Goal: Communication & Community: Participate in discussion

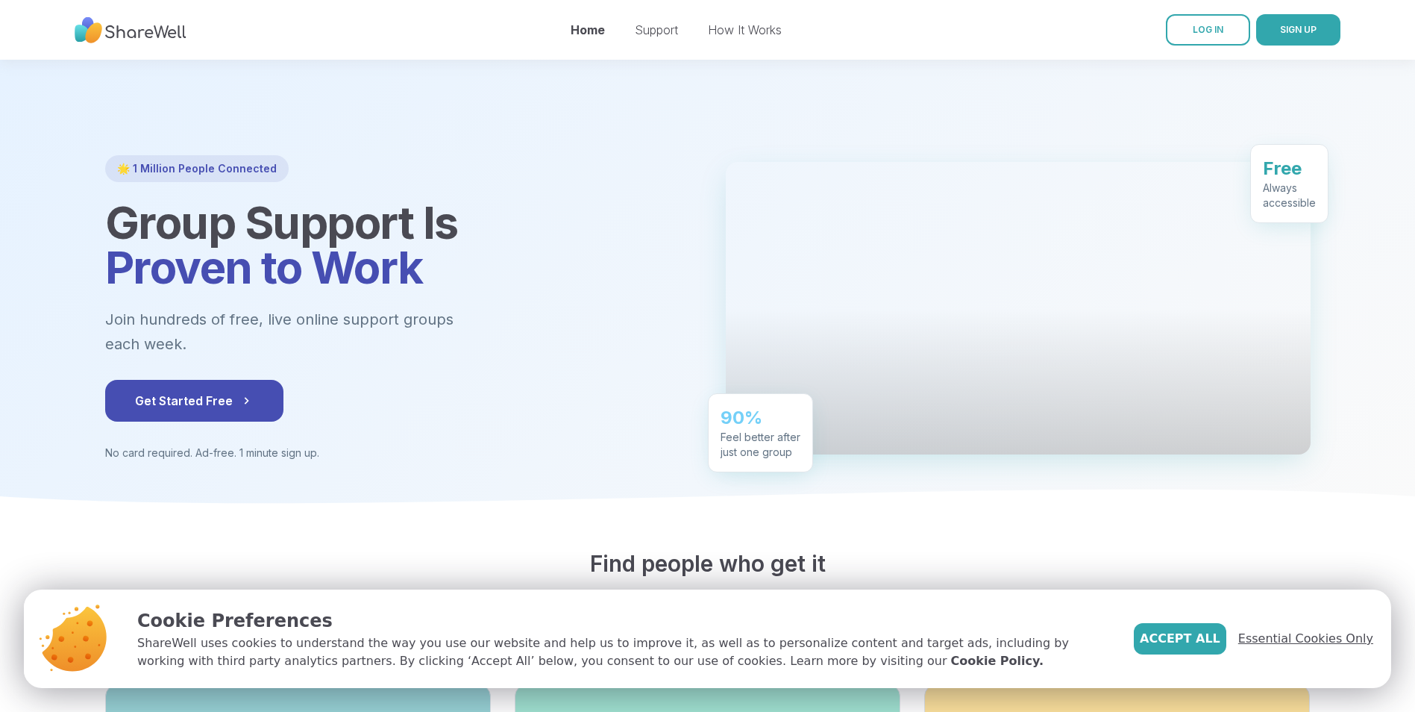
click at [1296, 639] on span "Essential Cookies Only" at bounding box center [1305, 639] width 135 height 18
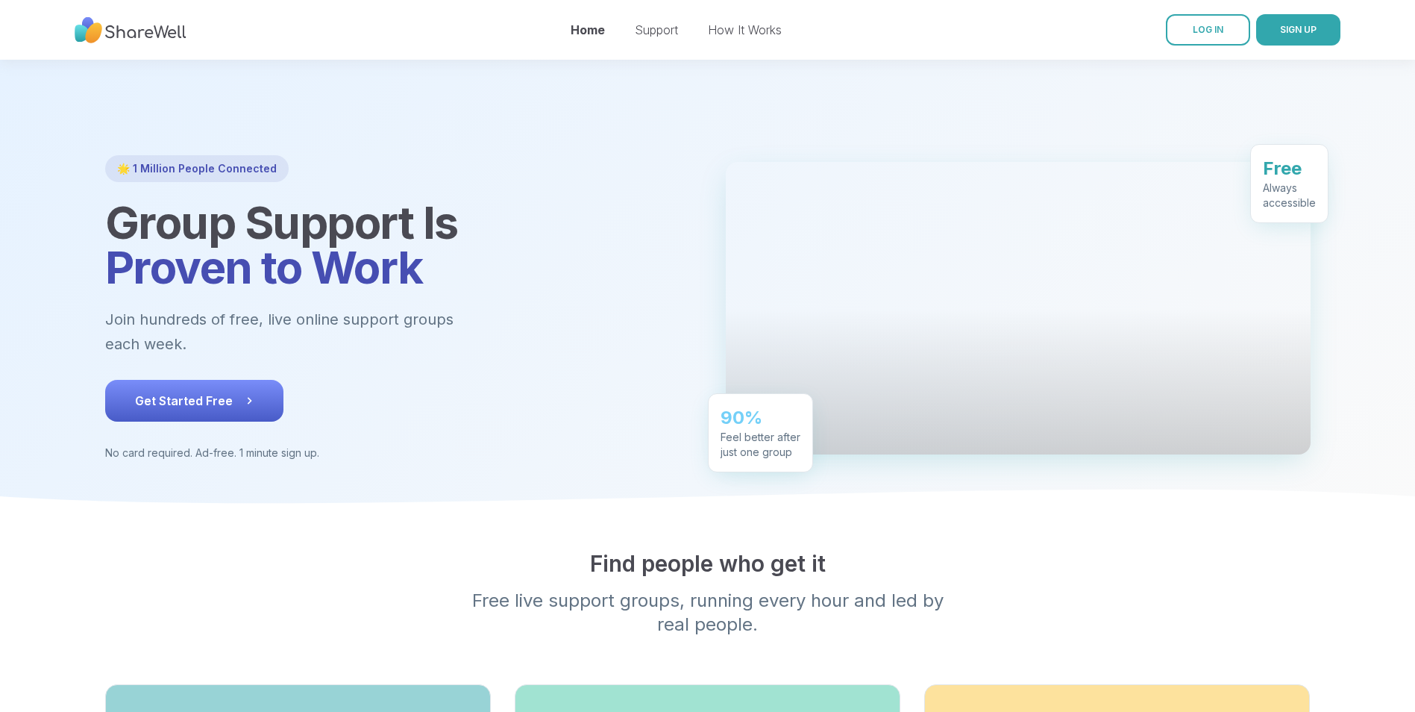
click at [249, 406] on icon at bounding box center [249, 400] width 15 height 15
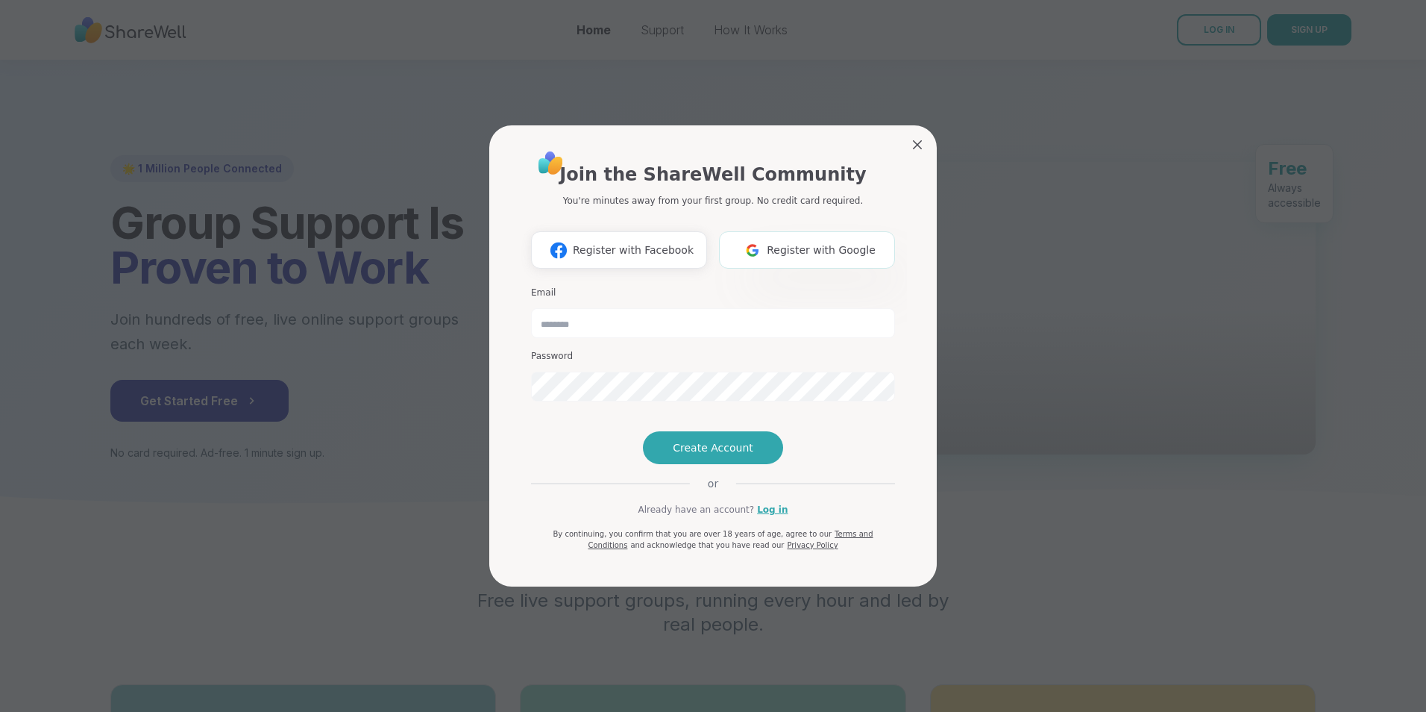
click at [837, 242] on span "Register with Google" at bounding box center [821, 250] width 109 height 16
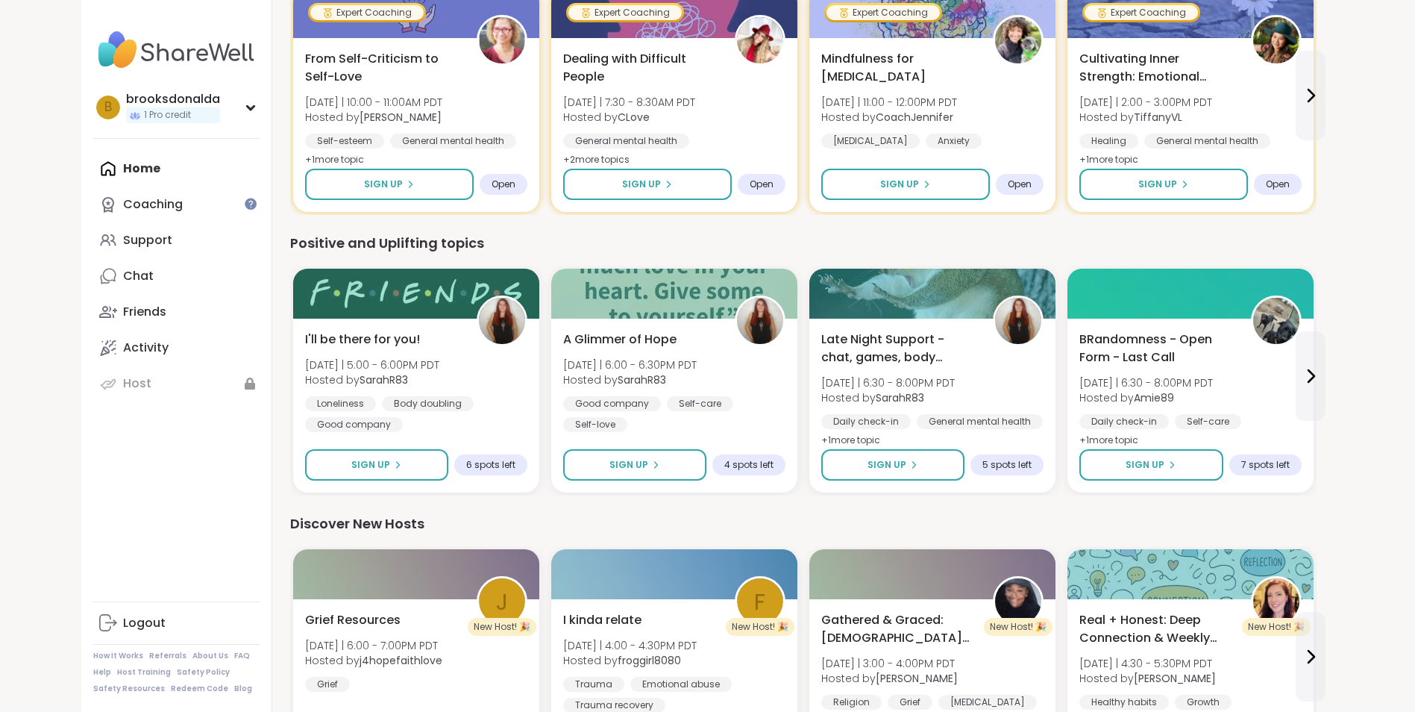
scroll to position [522, 0]
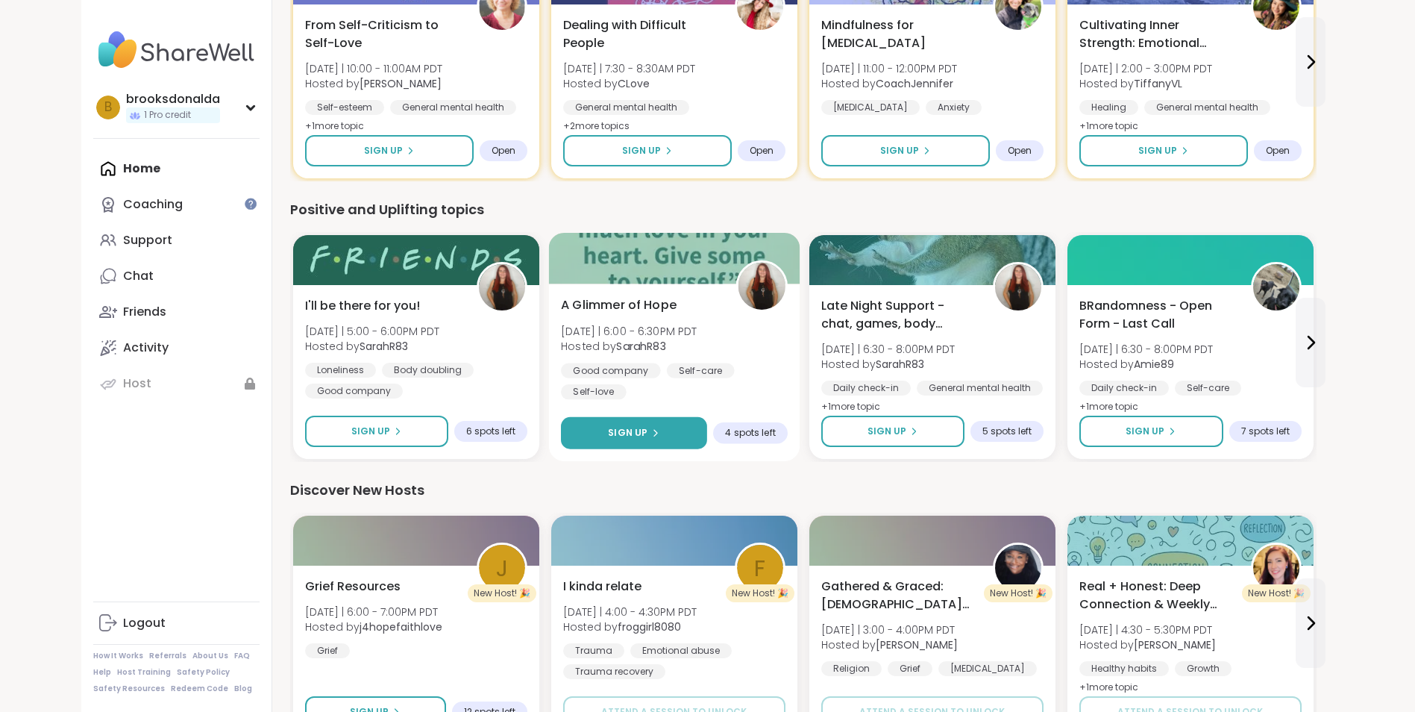
click at [631, 429] on span "Sign Up" at bounding box center [628, 432] width 40 height 13
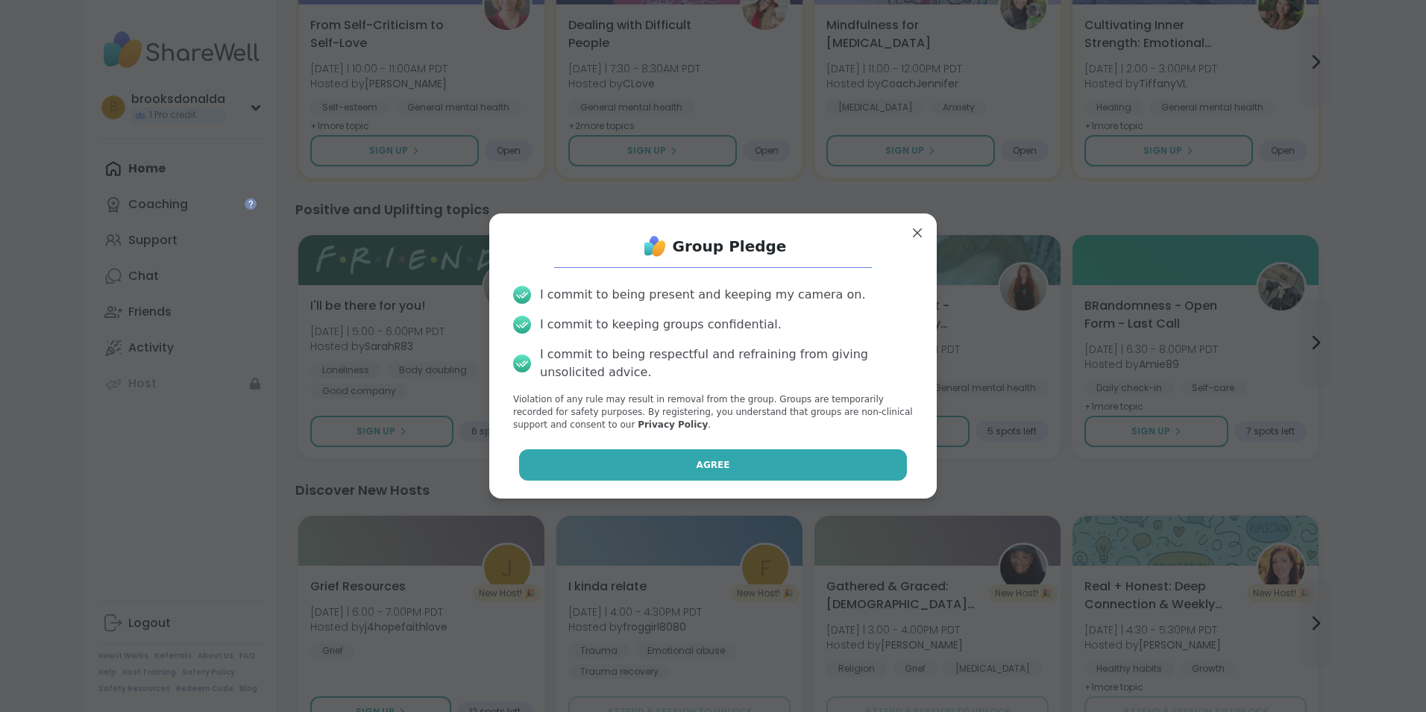
click at [697, 467] on span "Agree" at bounding box center [714, 464] width 34 height 13
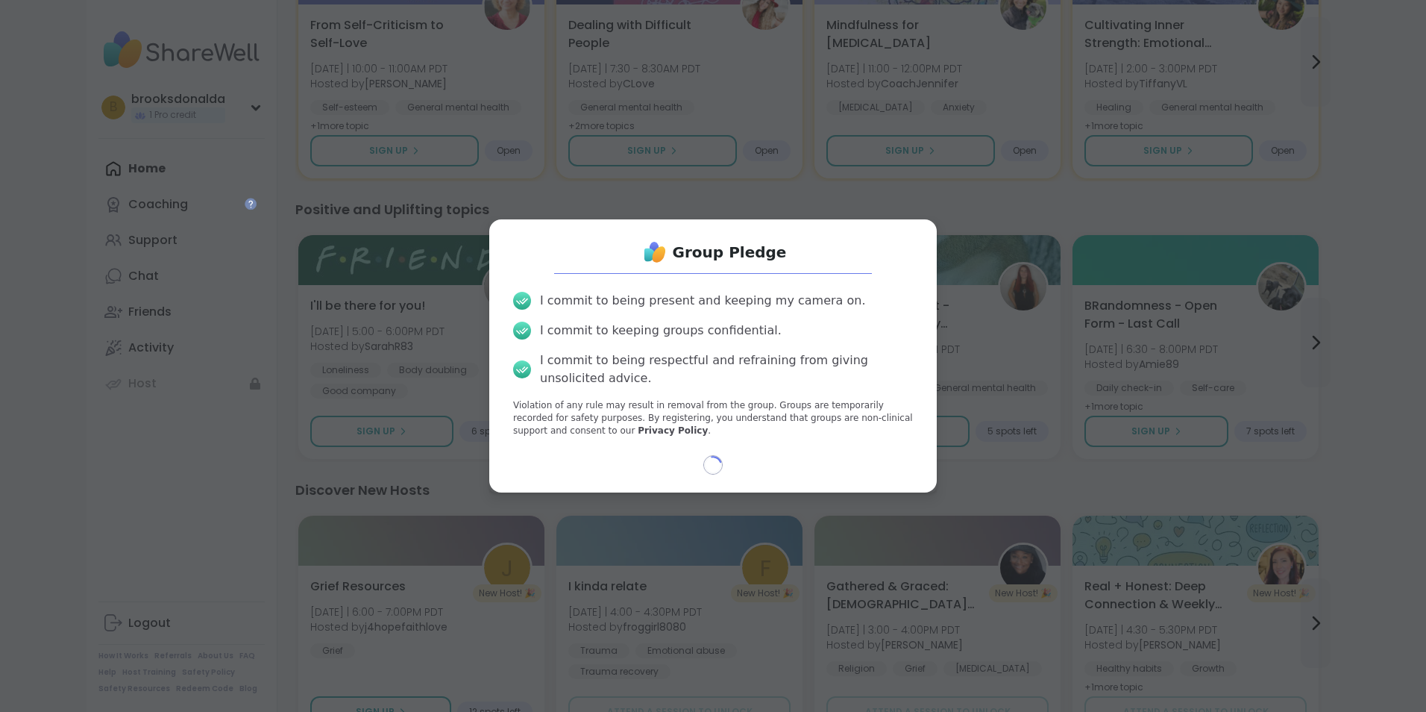
select select "**"
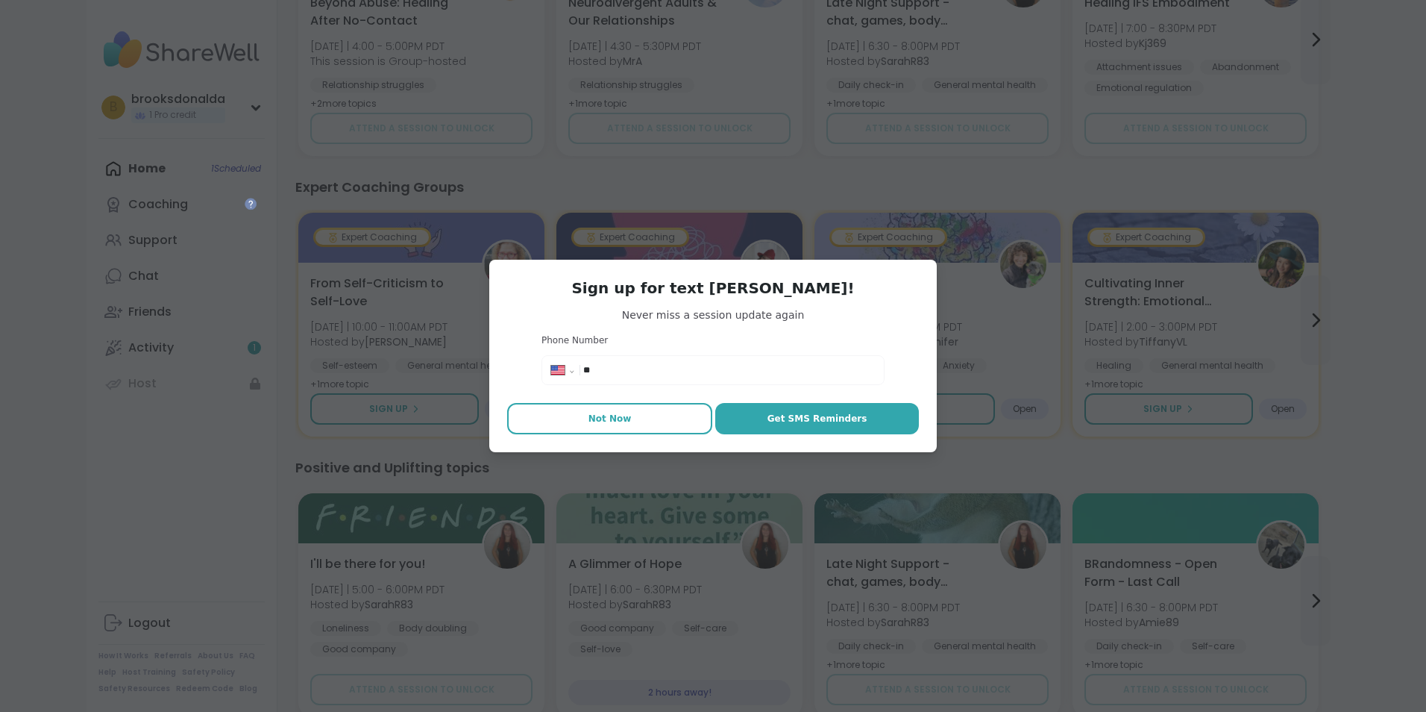
click at [608, 416] on span "Not Now" at bounding box center [610, 418] width 43 height 13
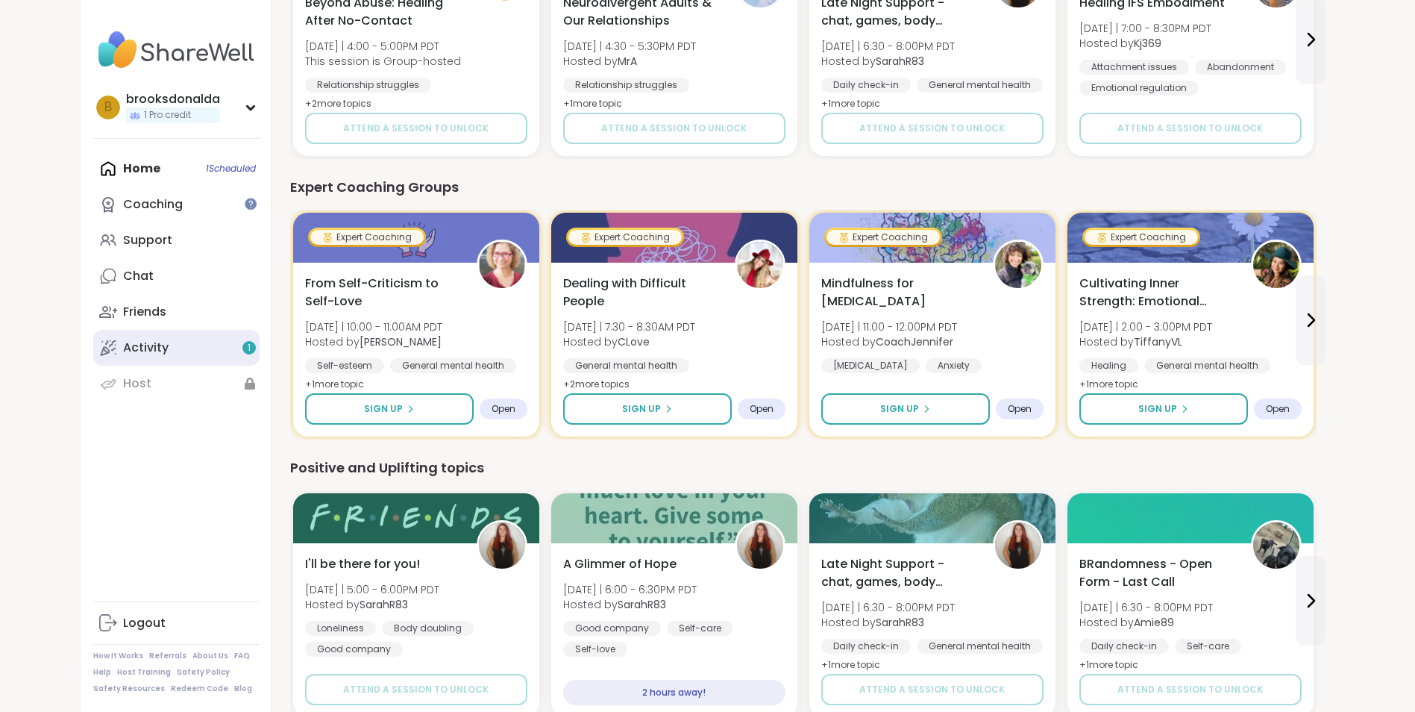
click at [151, 346] on div "Activity 1" at bounding box center [146, 347] width 46 height 16
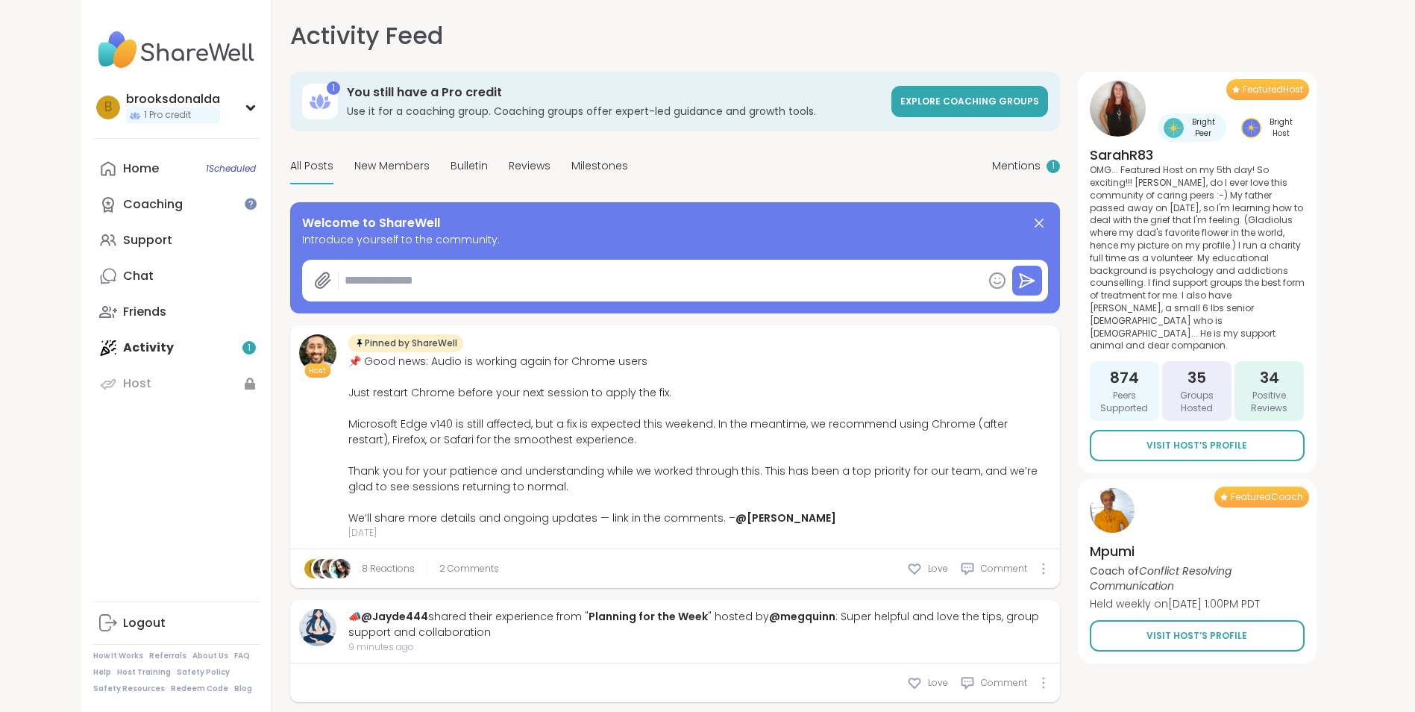
type textarea "*"
click at [227, 166] on span "1 Scheduled" at bounding box center [231, 169] width 50 height 12
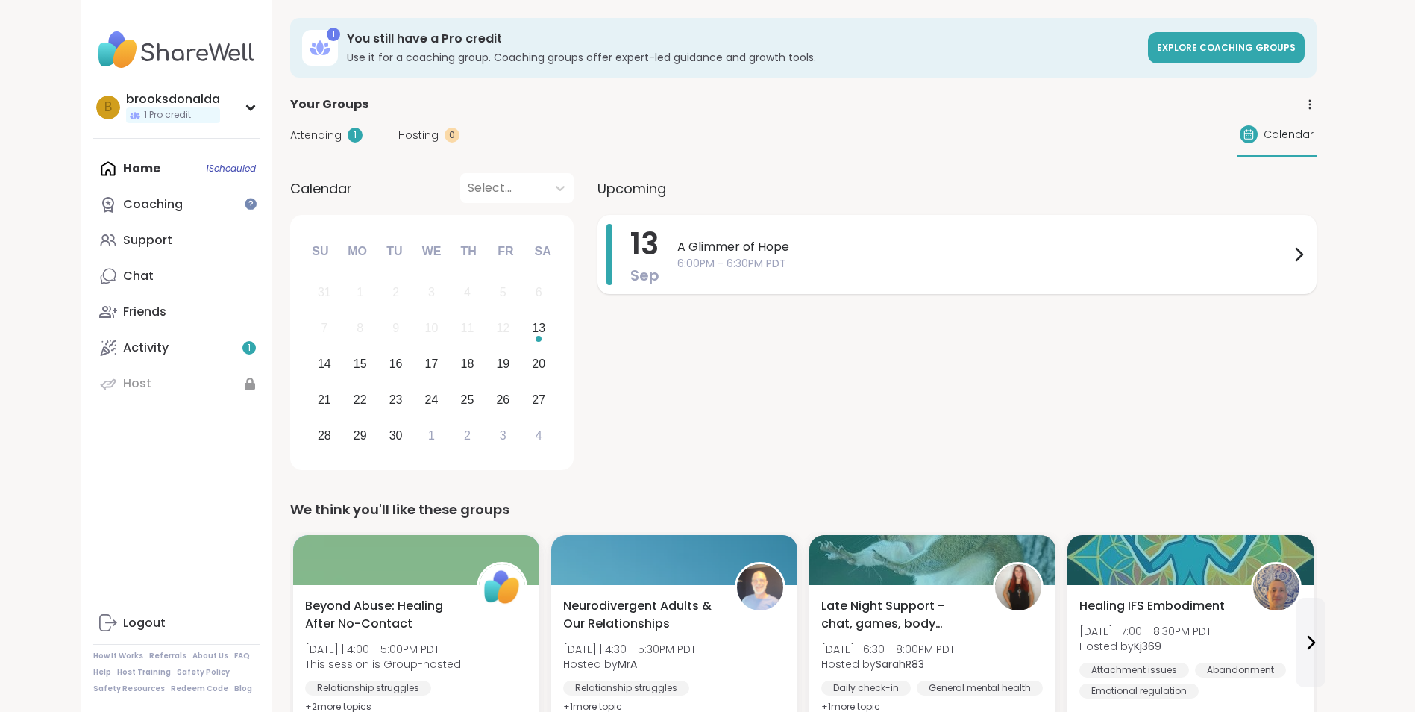
click at [747, 245] on span "A Glimmer of Hope" at bounding box center [983, 247] width 612 height 18
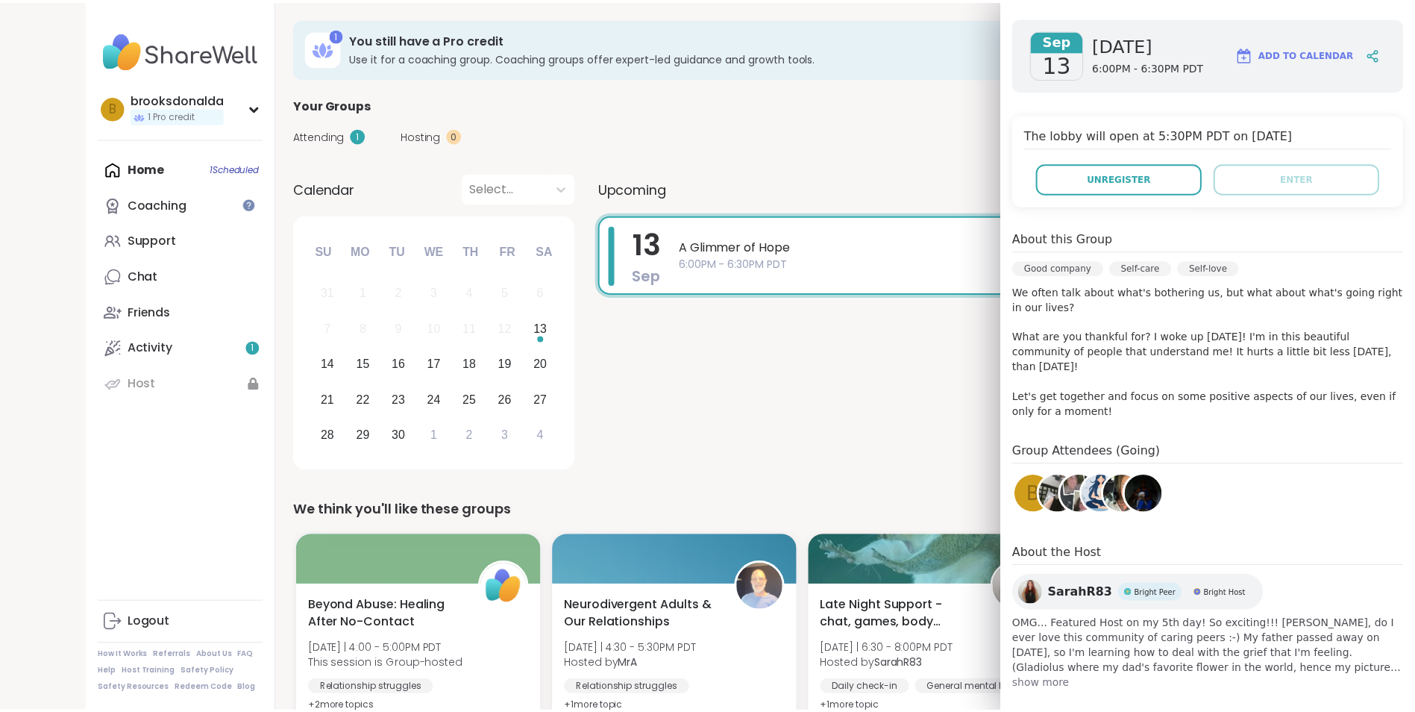
scroll to position [201, 0]
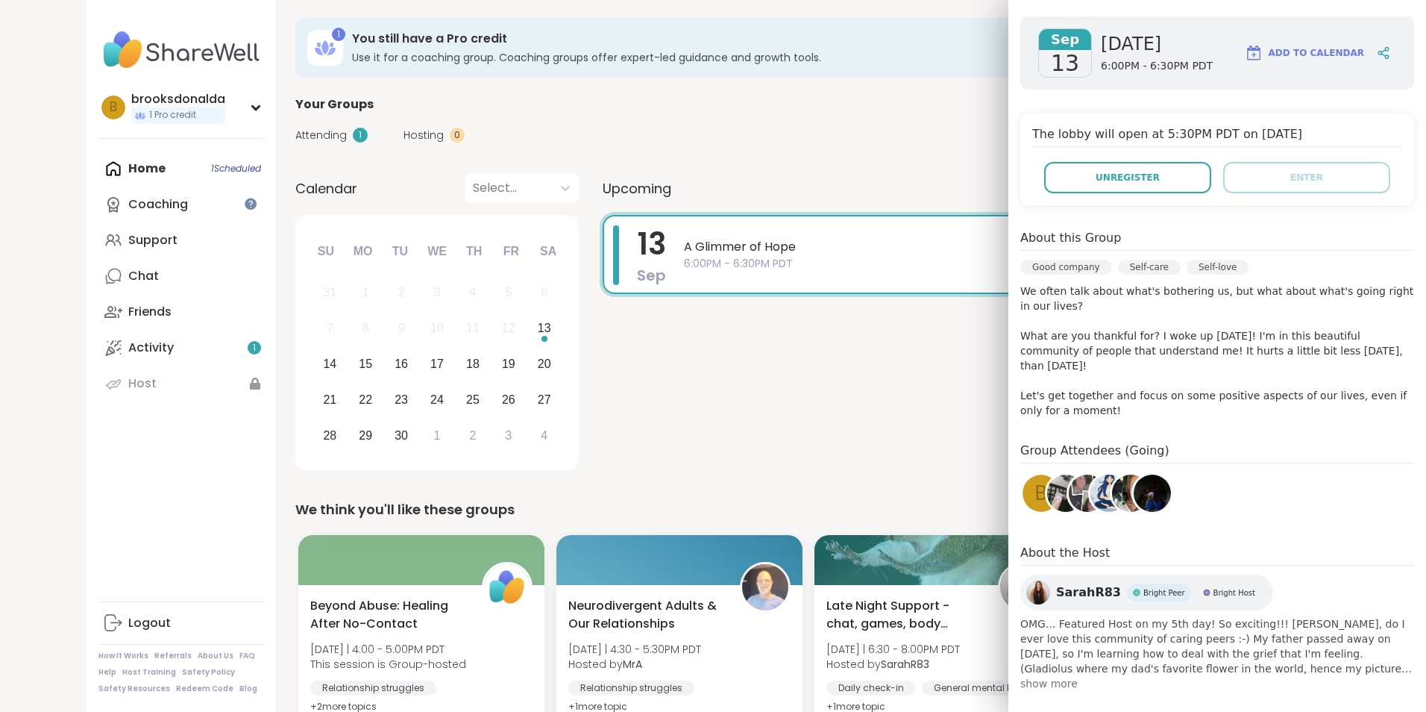
click at [1139, 474] on img at bounding box center [1152, 492] width 37 height 37
click at [1112, 474] on img at bounding box center [1130, 492] width 37 height 37
click at [1091, 474] on img at bounding box center [1109, 492] width 37 height 37
click at [1069, 481] on img at bounding box center [1087, 492] width 37 height 37
click at [1047, 477] on img at bounding box center [1065, 492] width 37 height 37
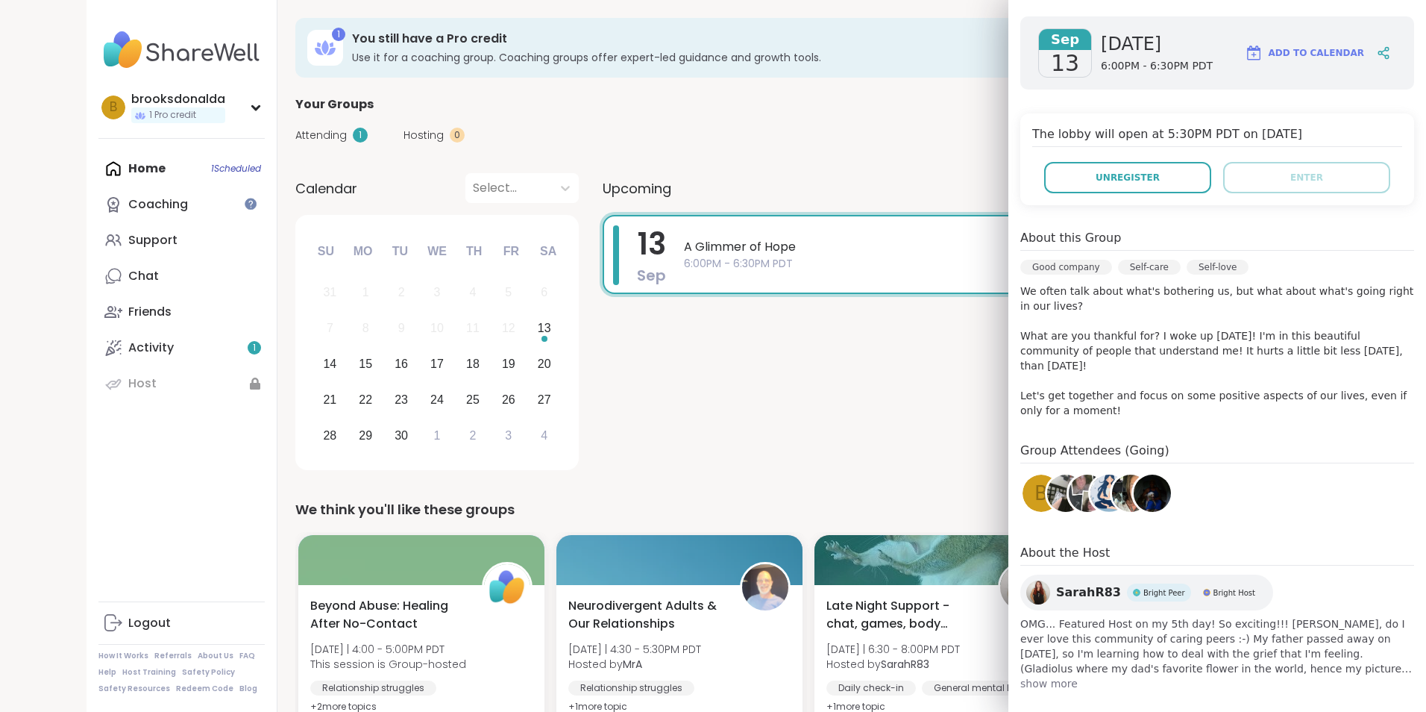
click at [906, 134] on div "Attending 1 Hosting 0 Calendar" at bounding box center [808, 134] width 1027 height 43
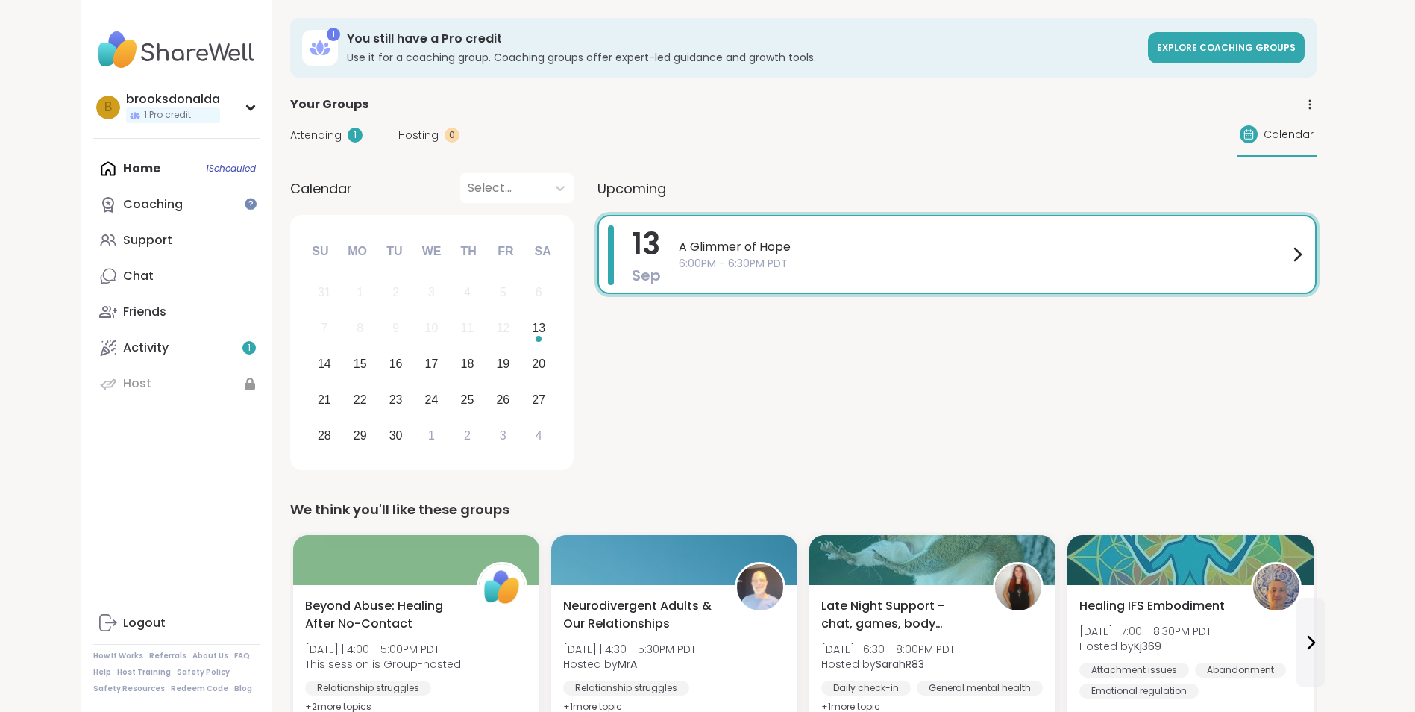
click at [176, 50] on img at bounding box center [176, 50] width 166 height 52
click at [144, 204] on div "Coaching" at bounding box center [153, 204] width 60 height 16
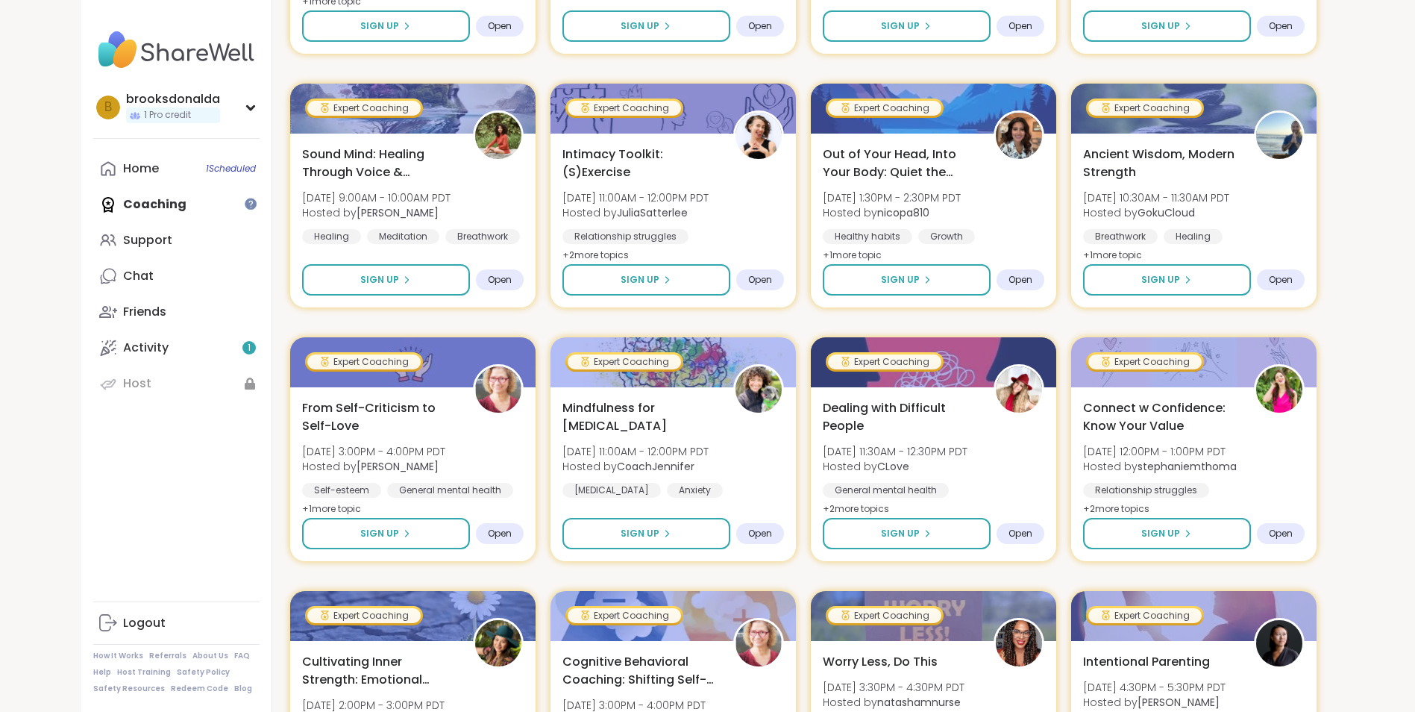
scroll to position [1268, 0]
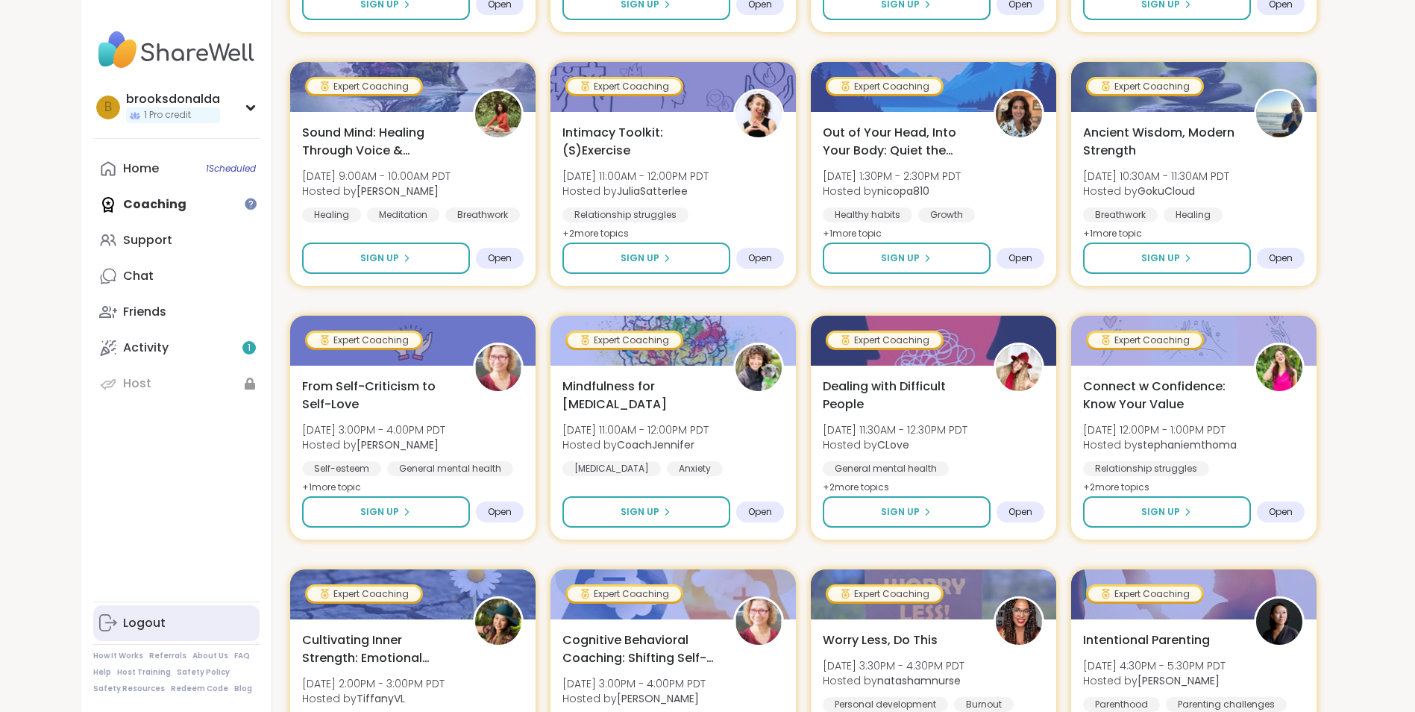
click at [150, 623] on div "Logout" at bounding box center [144, 623] width 43 height 16
